Goal: Transaction & Acquisition: Purchase product/service

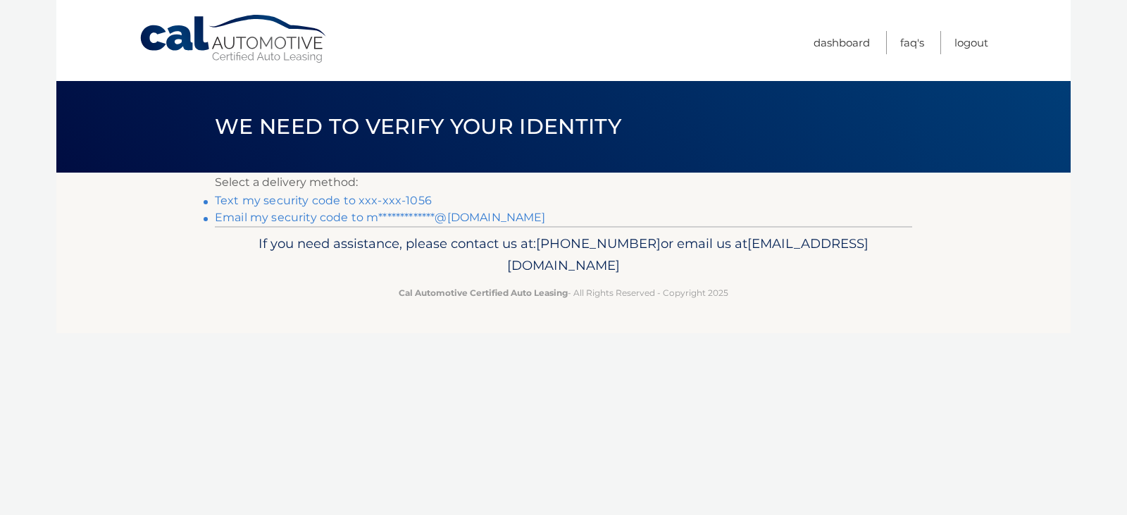
click at [349, 201] on link "Text my security code to xxx-xxx-1056" at bounding box center [323, 200] width 217 height 13
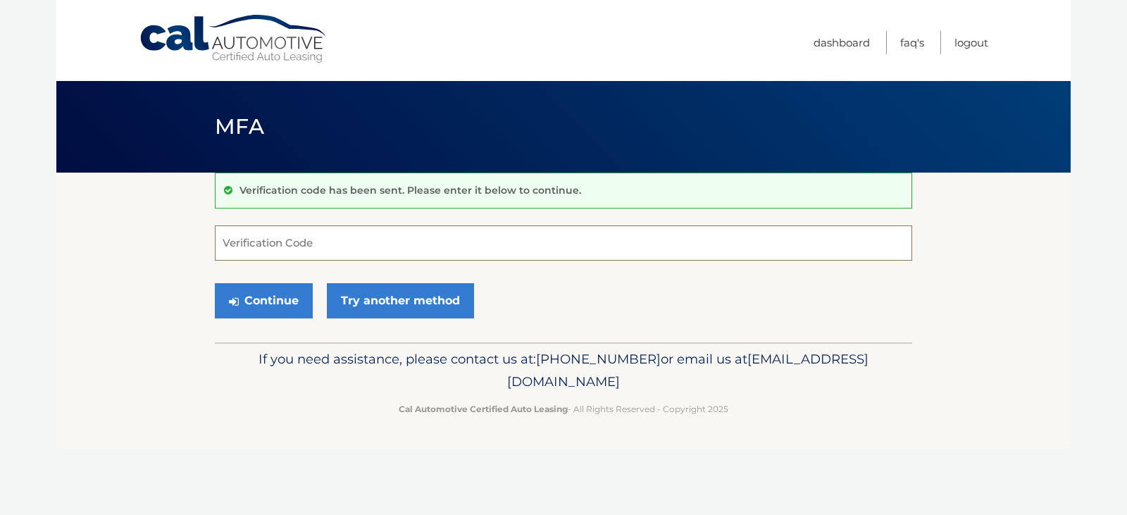
click at [421, 230] on input "Verification Code" at bounding box center [563, 242] width 697 height 35
type input "635574"
click at [248, 298] on button "Continue" at bounding box center [264, 300] width 98 height 35
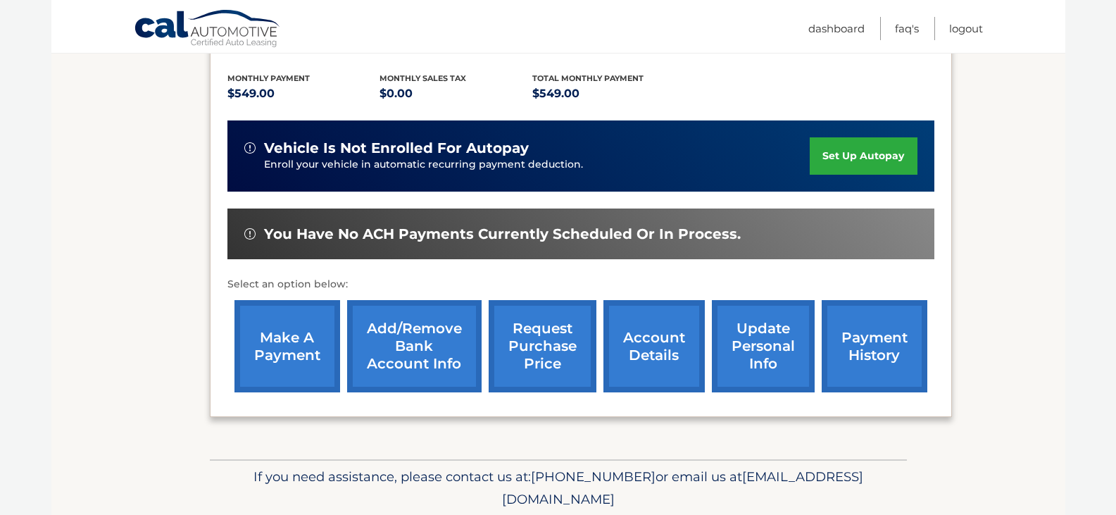
scroll to position [339, 0]
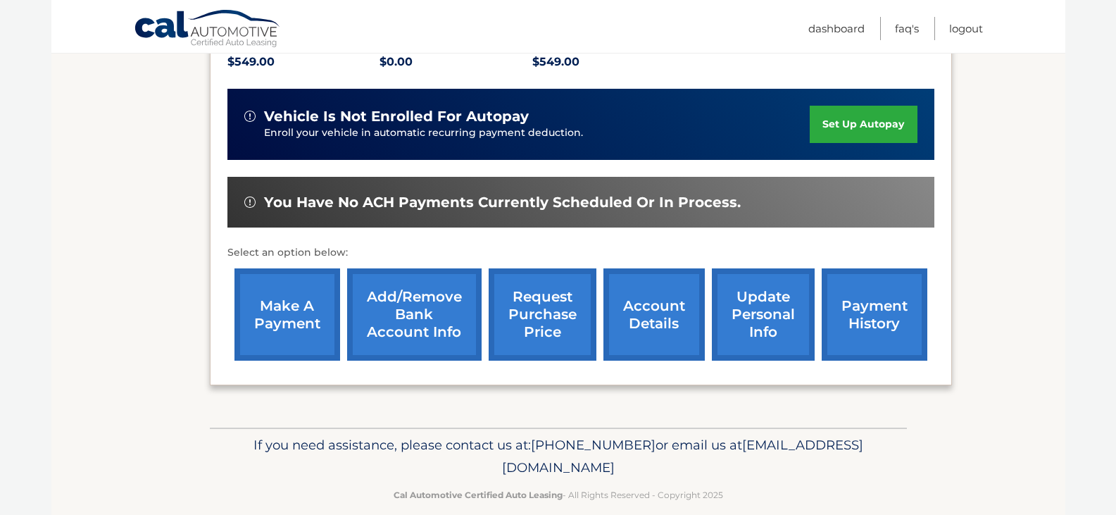
click at [278, 301] on link "make a payment" at bounding box center [288, 314] width 106 height 92
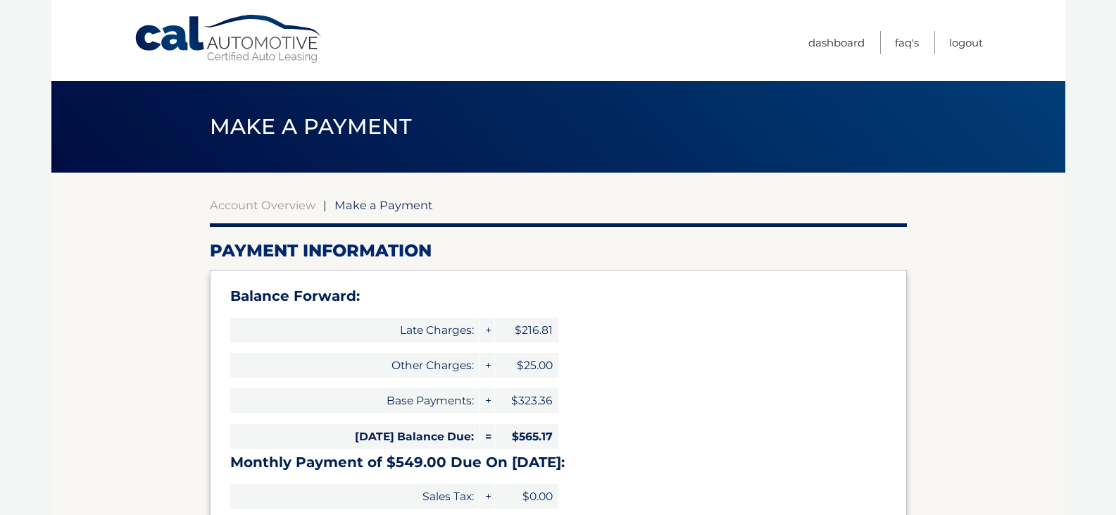
select select "ZGM3MDFkZDItYmI0OS00NDllLWI5YzQtMjliNmQ1YmJiMWNi"
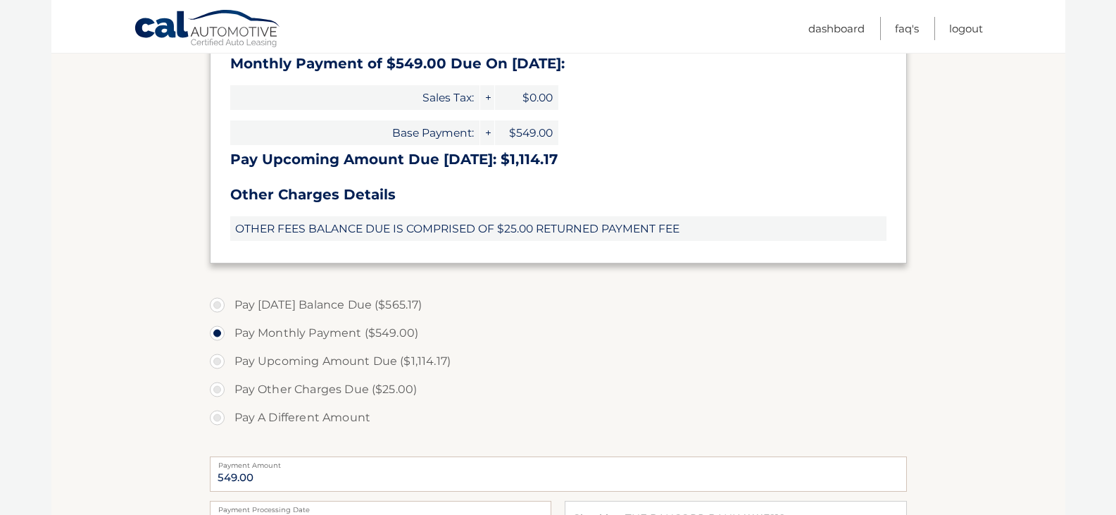
scroll to position [423, 0]
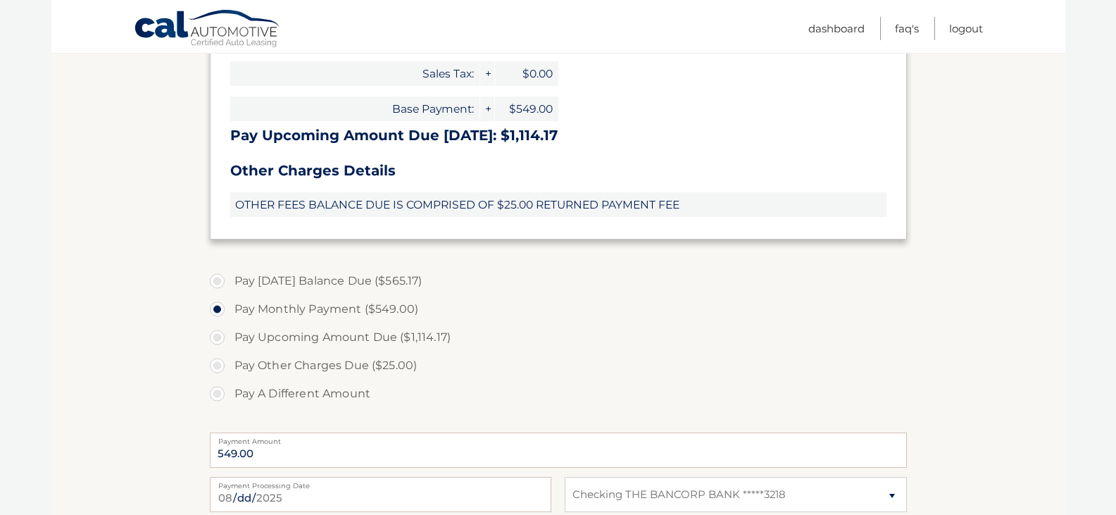
click at [225, 274] on label "Pay Today's Balance Due ($565.17)" at bounding box center [558, 281] width 697 height 28
click at [225, 274] on input "Pay Today's Balance Due ($565.17)" at bounding box center [223, 278] width 14 height 23
radio input "true"
type input "565.17"
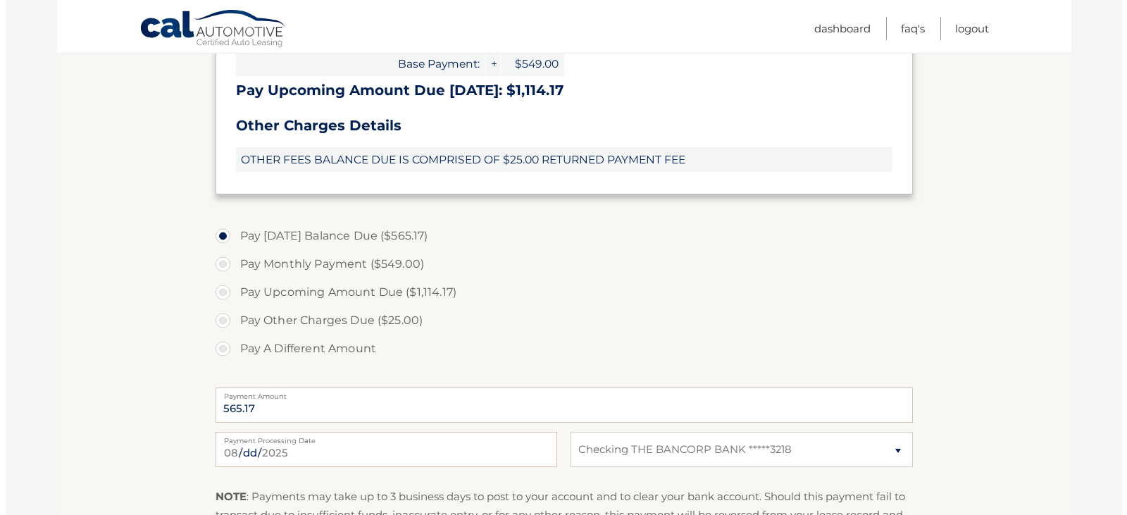
scroll to position [694, 0]
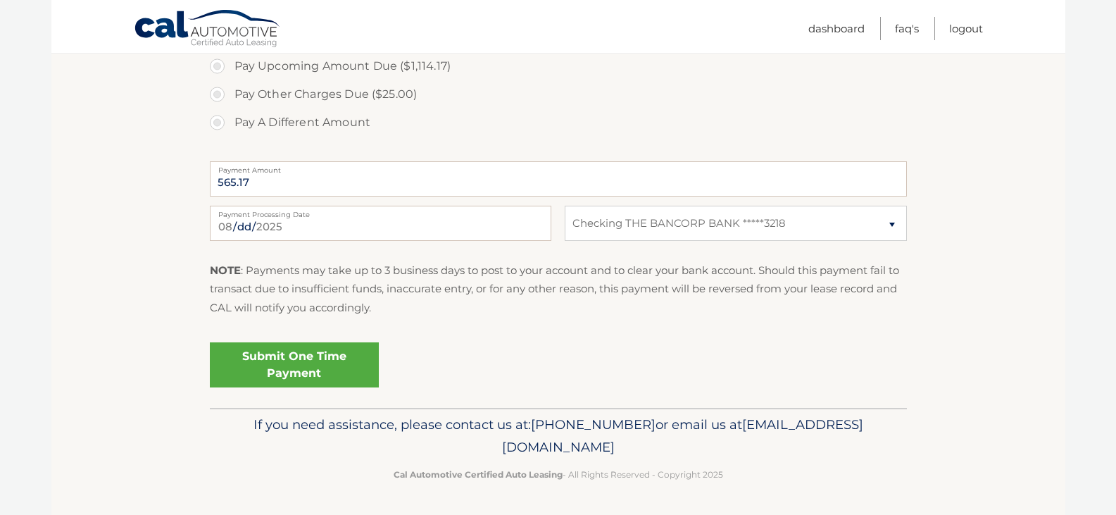
click at [306, 359] on link "Submit One Time Payment" at bounding box center [294, 364] width 169 height 45
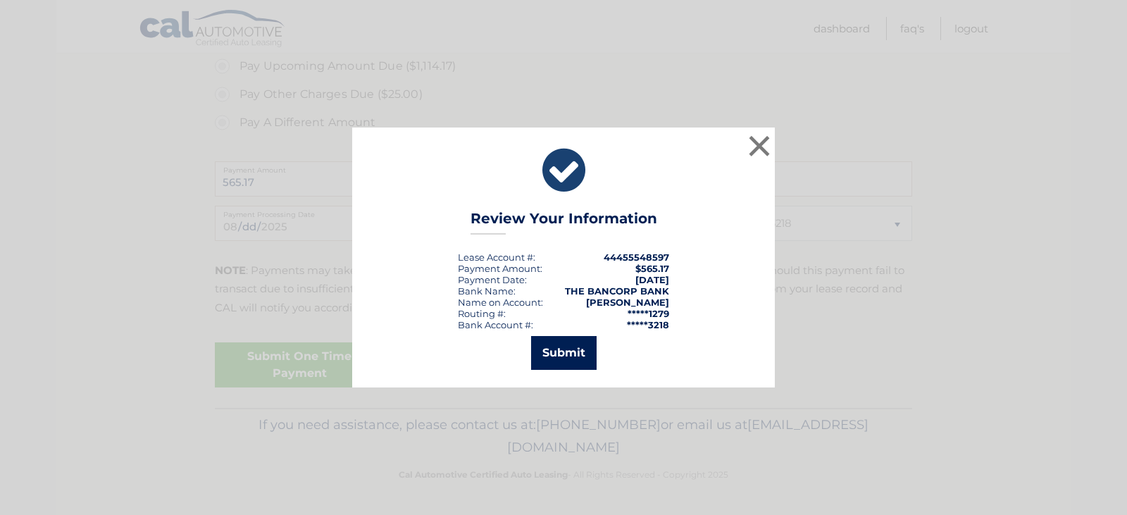
click at [583, 351] on button "Submit" at bounding box center [564, 353] width 66 height 34
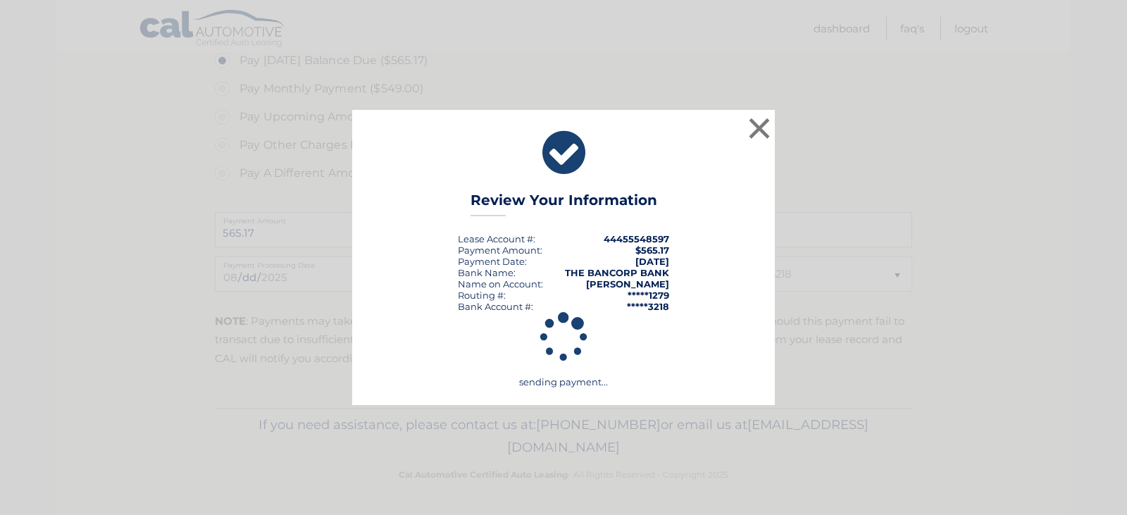
scroll to position [643, 0]
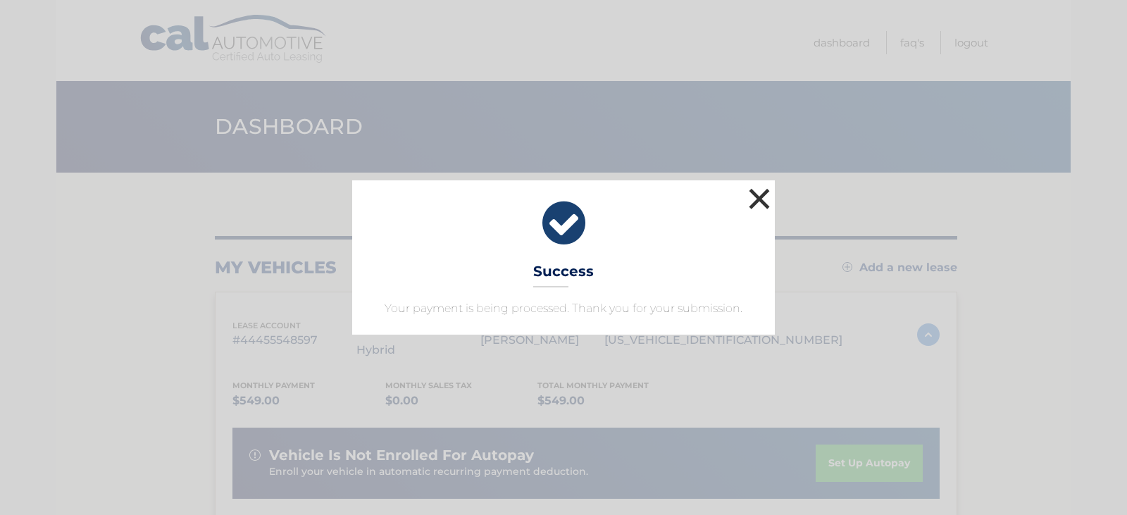
click at [755, 200] on button "×" at bounding box center [759, 199] width 28 height 28
